Goal: Navigation & Orientation: Find specific page/section

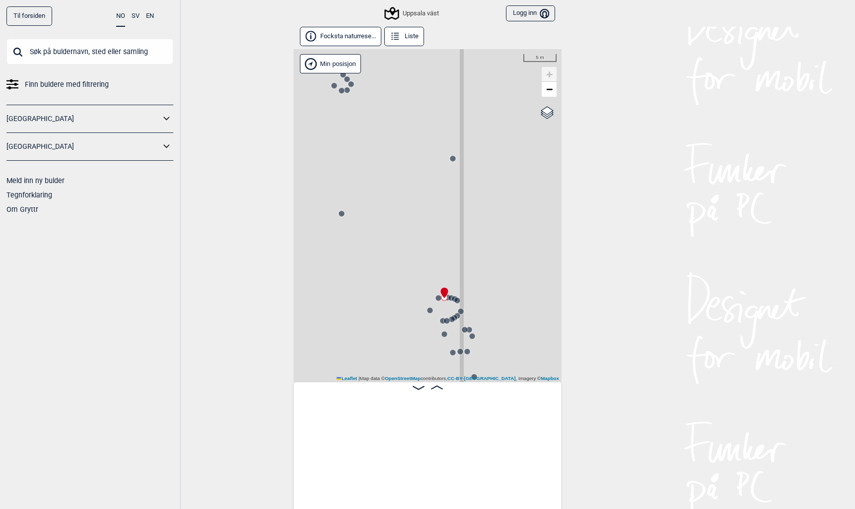
scroll to position [0, 30762]
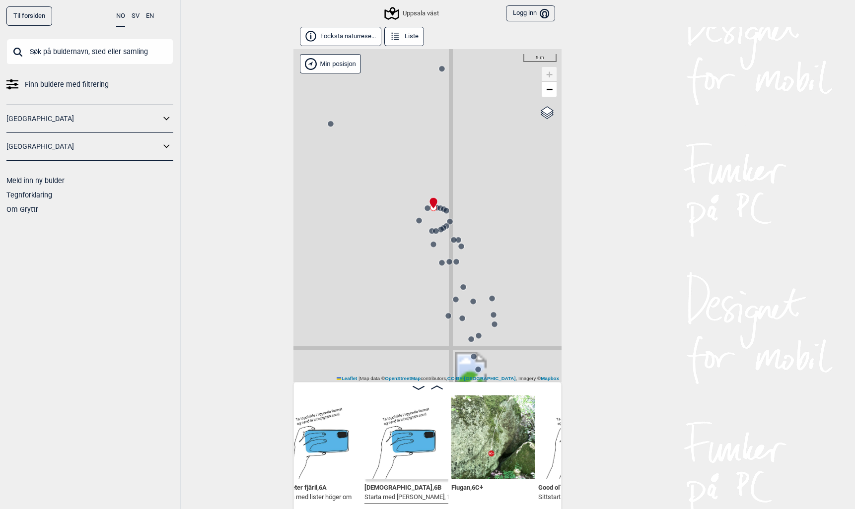
drag, startPoint x: 345, startPoint y: 285, endPoint x: 333, endPoint y: 180, distance: 105.9
click at [333, 181] on div "Uppsala väst" at bounding box center [427, 215] width 268 height 333
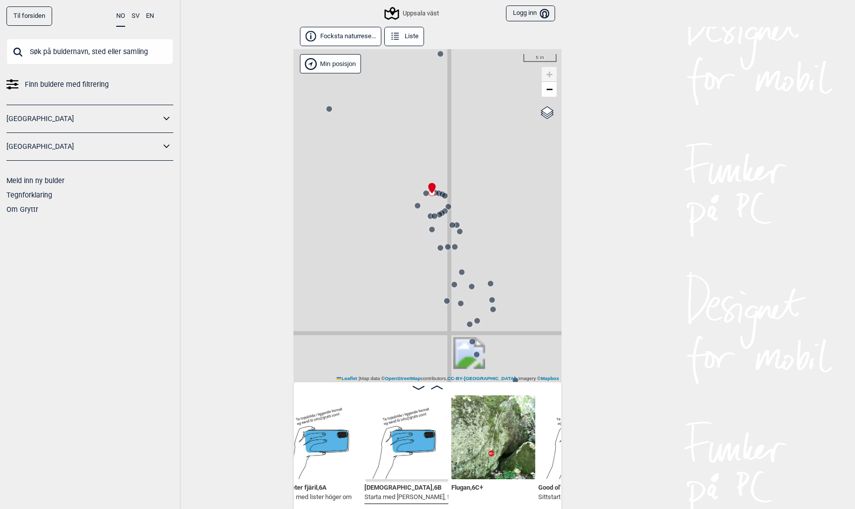
click at [468, 325] on circle at bounding box center [470, 325] width 6 height 6
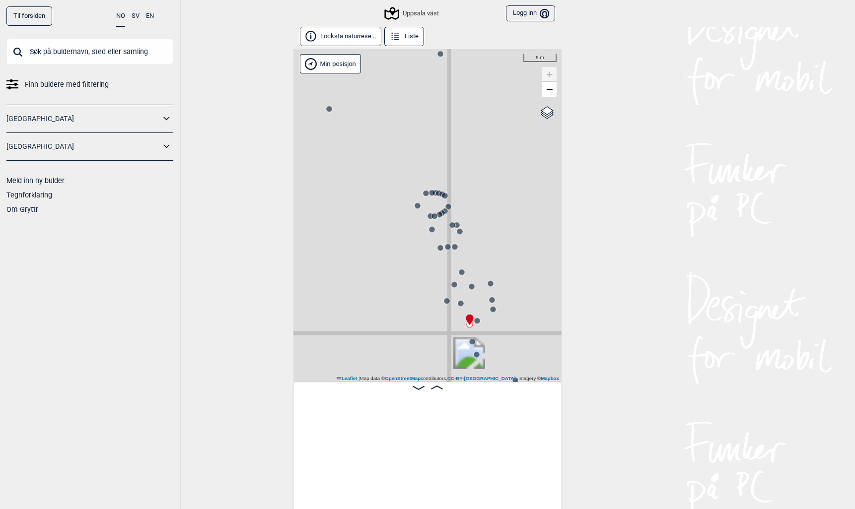
scroll to position [0, 32359]
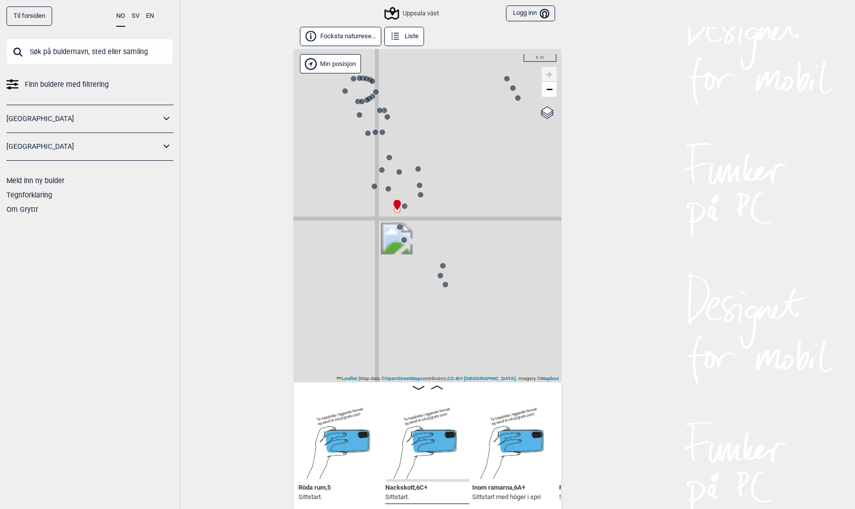
click at [443, 267] on circle at bounding box center [443, 266] width 6 height 6
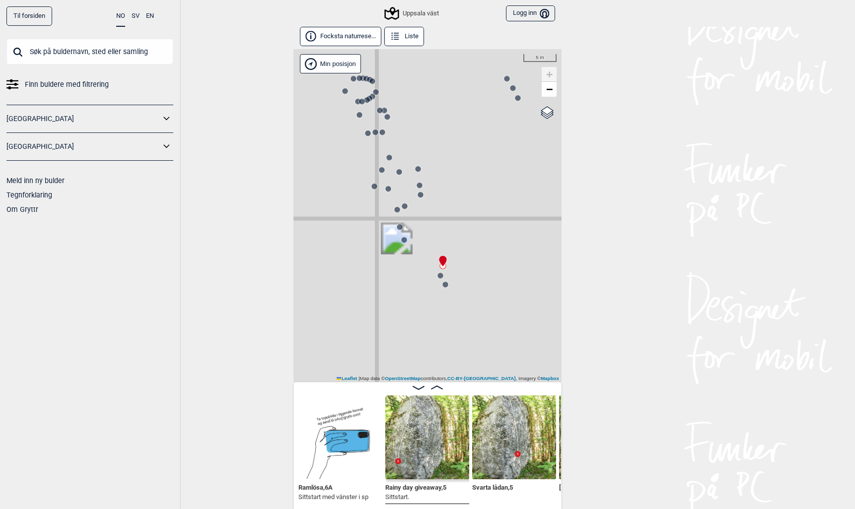
click at [419, 425] on img at bounding box center [427, 438] width 84 height 84
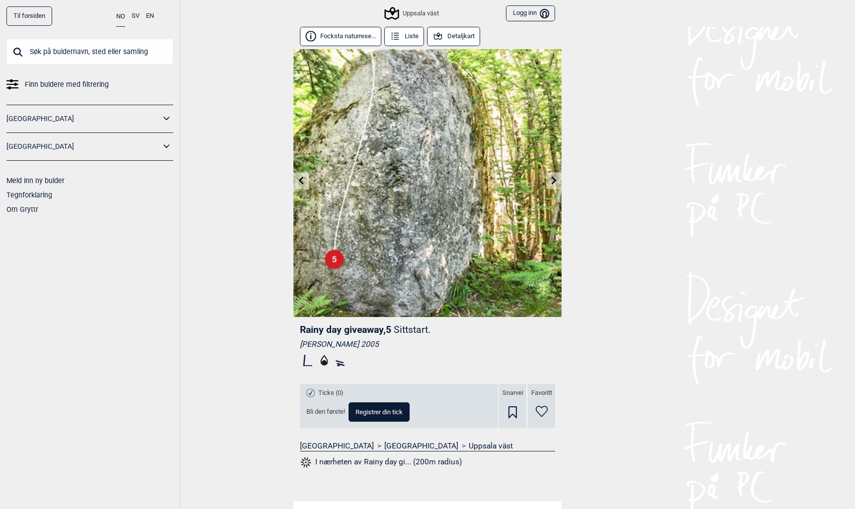
click at [553, 179] on icon at bounding box center [553, 180] width 5 height 8
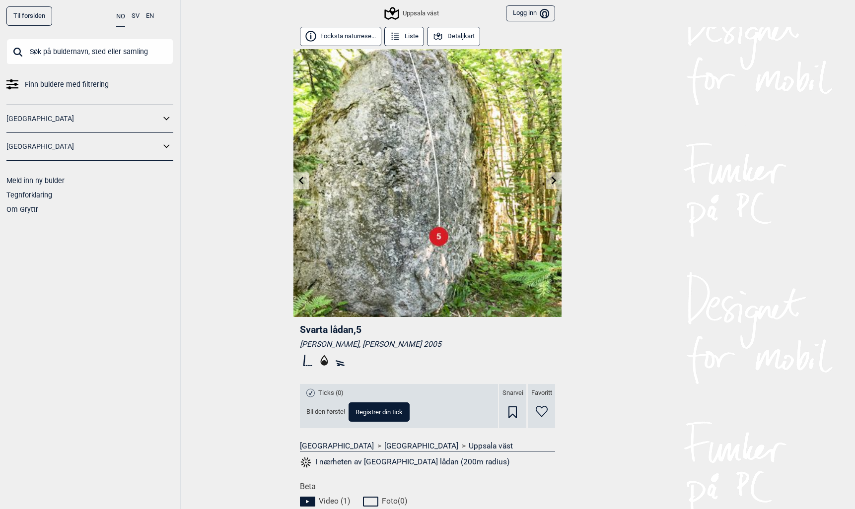
click at [301, 182] on icon at bounding box center [301, 180] width 5 height 8
